Goal: Task Accomplishment & Management: Complete application form

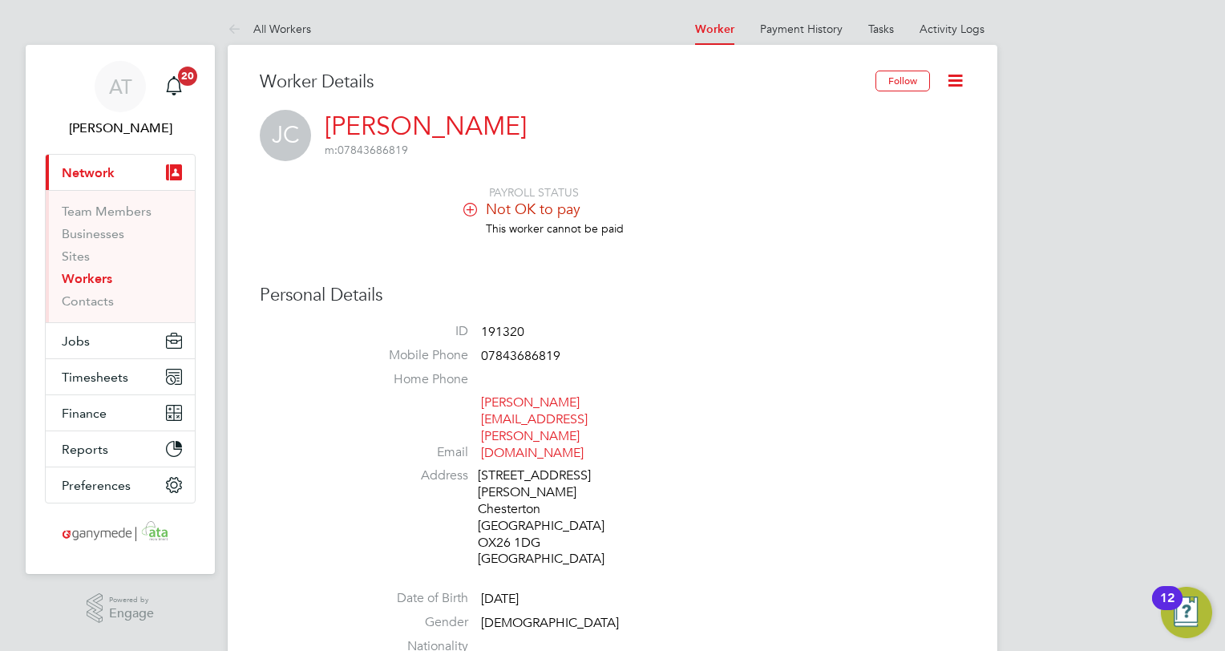
click at [84, 276] on link "Workers" at bounding box center [87, 278] width 51 height 15
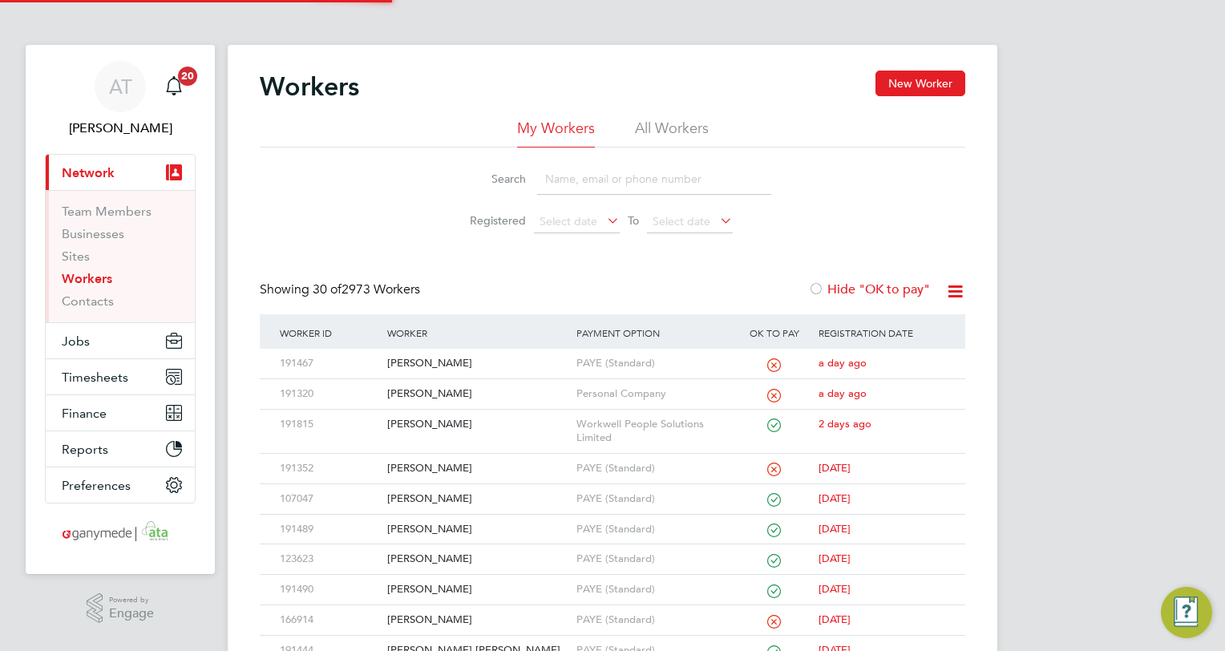
click at [558, 178] on input at bounding box center [654, 179] width 234 height 31
type input "AARON"
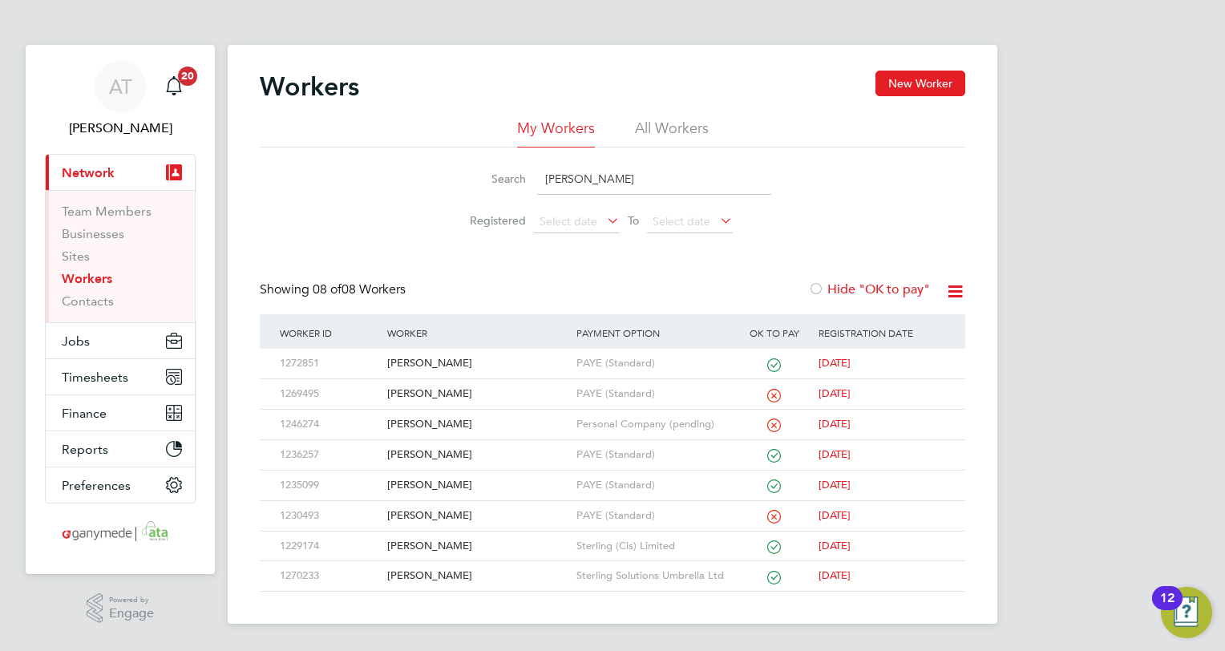
drag, startPoint x: 600, startPoint y: 181, endPoint x: 443, endPoint y: 180, distance: 157.1
click at [443, 180] on li "Search AARON" at bounding box center [613, 179] width 358 height 47
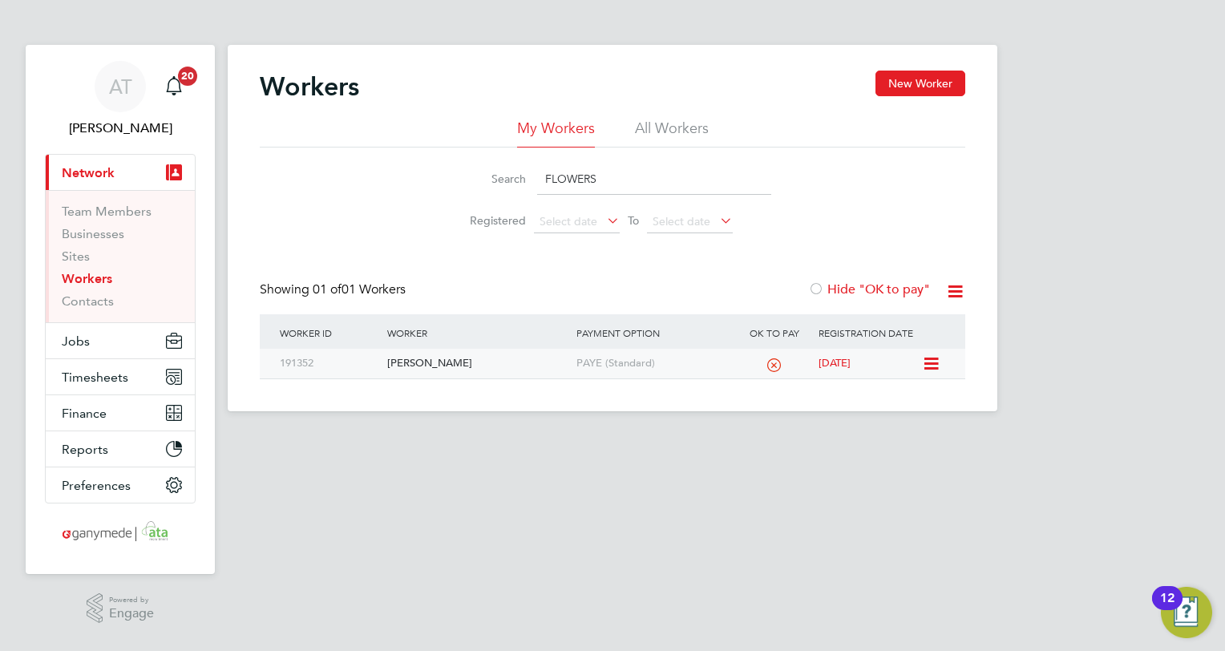
type input "FLOWERS"
click at [438, 361] on div "[PERSON_NAME]" at bounding box center [477, 364] width 188 height 30
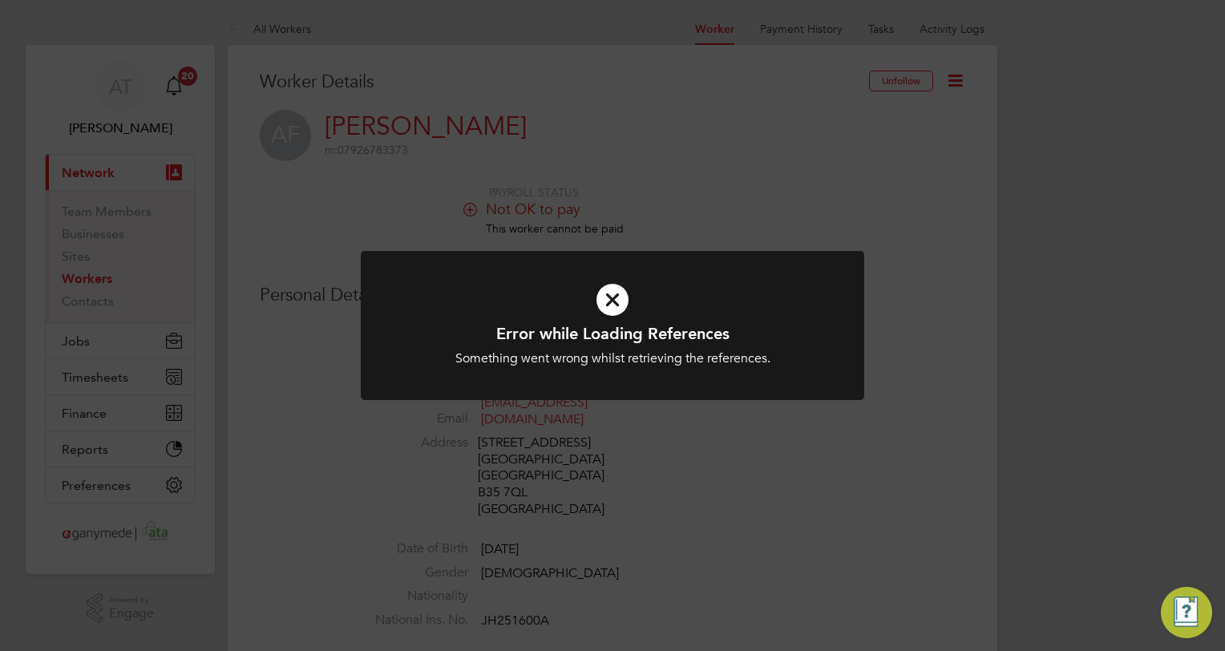
click at [616, 305] on icon at bounding box center [612, 300] width 417 height 63
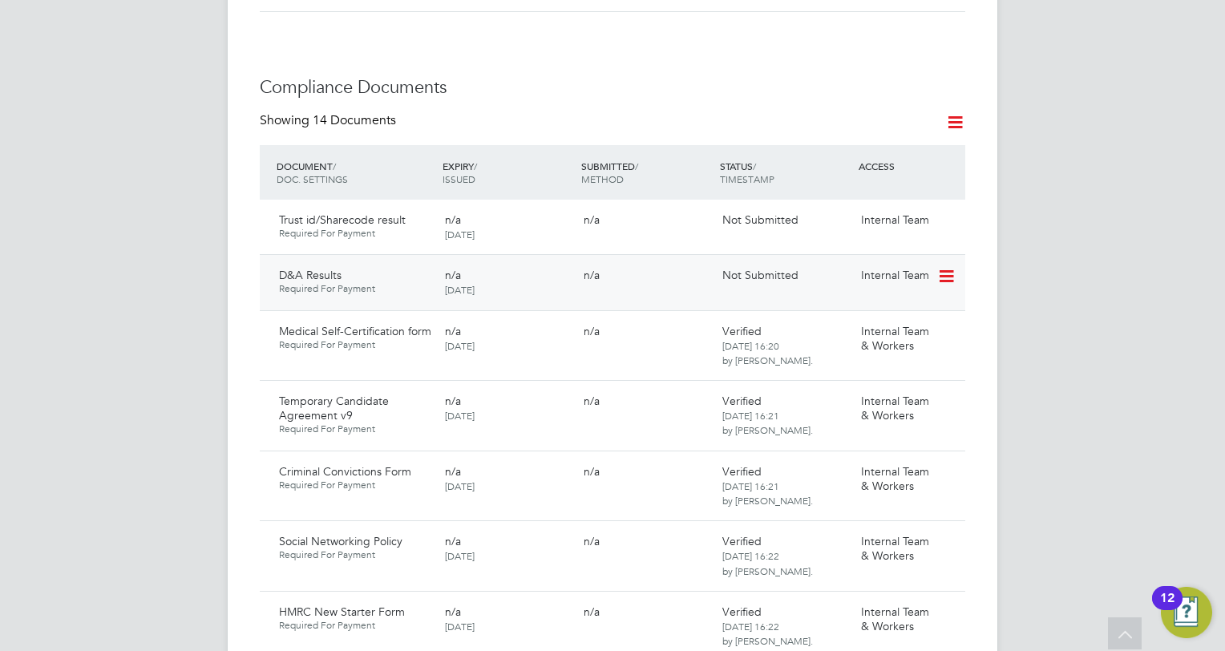
scroll to position [882, 0]
click at [944, 266] on icon at bounding box center [945, 275] width 16 height 19
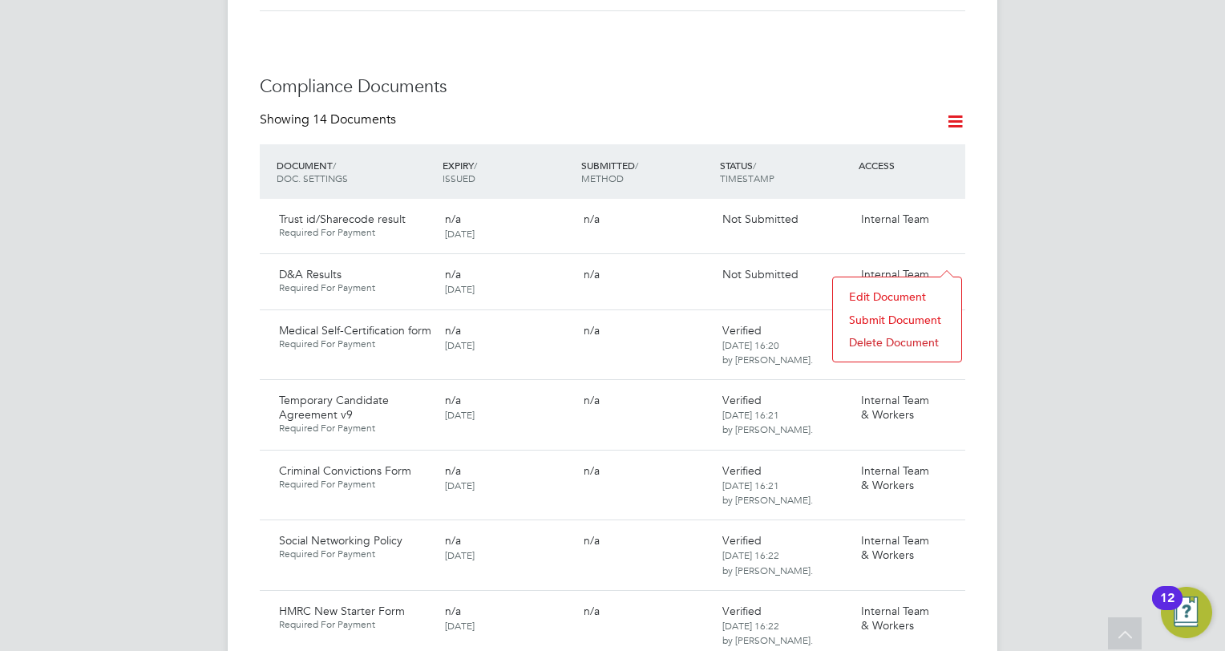
click at [875, 318] on li "Submit Document" at bounding box center [897, 320] width 112 height 22
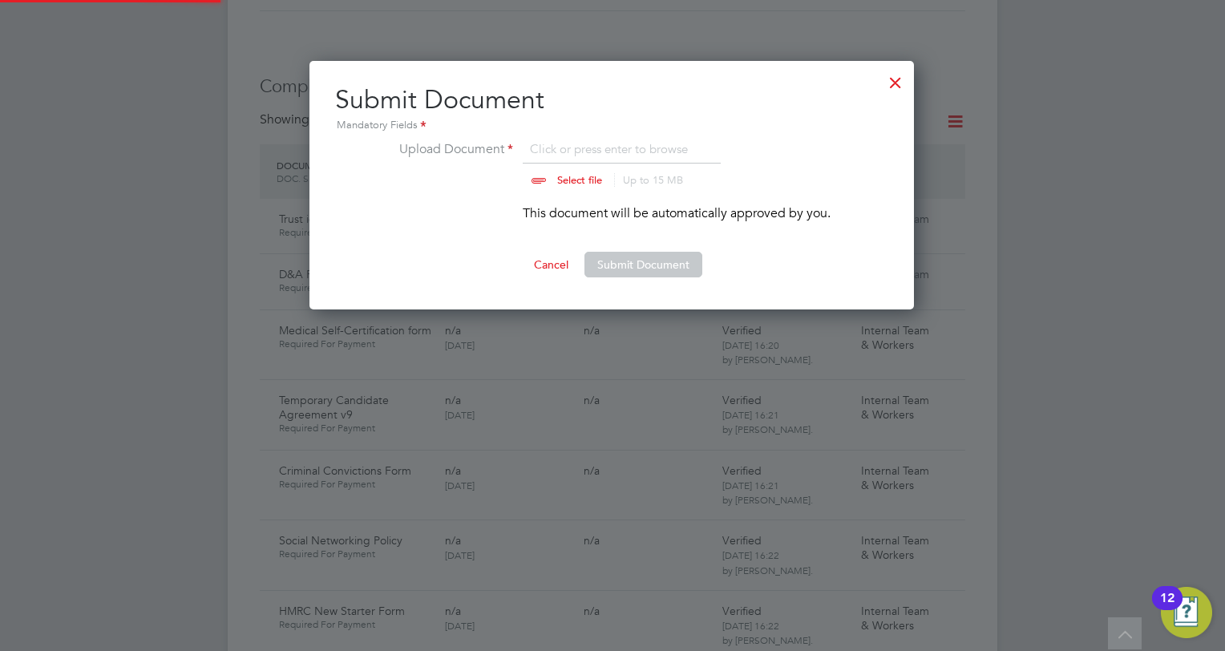
scroll to position [248, 606]
click at [583, 179] on input "file" at bounding box center [595, 163] width 252 height 48
type input "C:\fakepath\D&A [PERSON_NAME].pdf"
click at [657, 265] on button "Submit Document" at bounding box center [643, 265] width 118 height 26
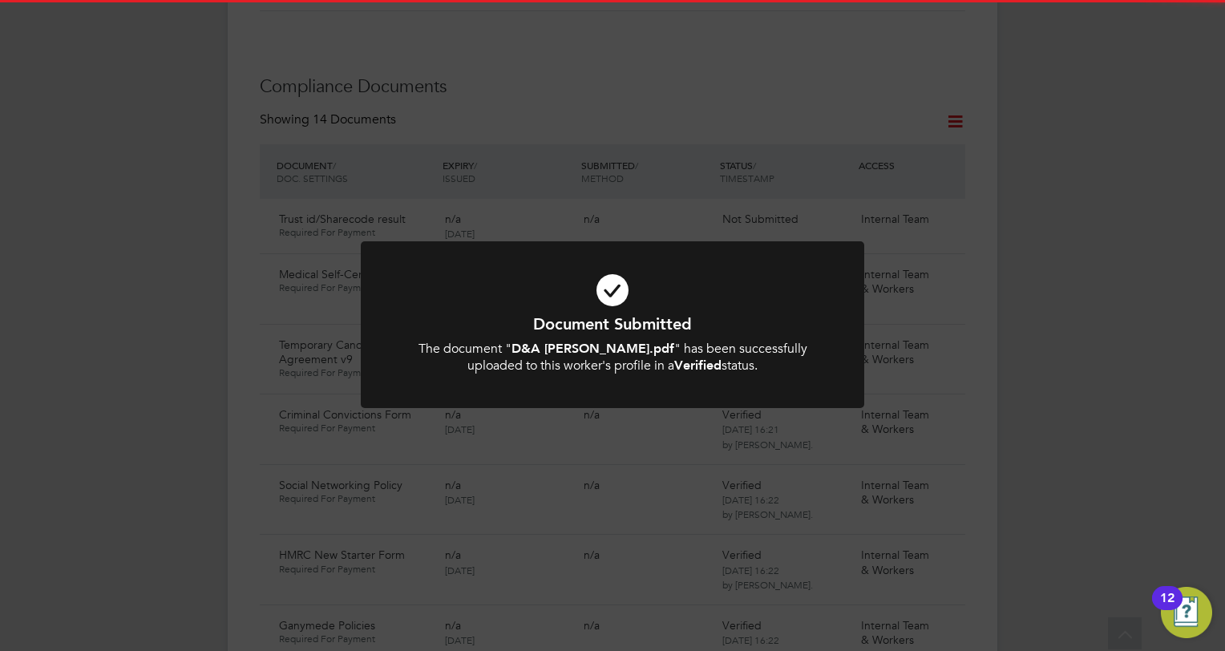
click at [82, 216] on div "Document Submitted The document " D&A [PERSON_NAME].pdf " has been successfully…" at bounding box center [612, 325] width 1225 height 651
